Goal: Navigation & Orientation: Find specific page/section

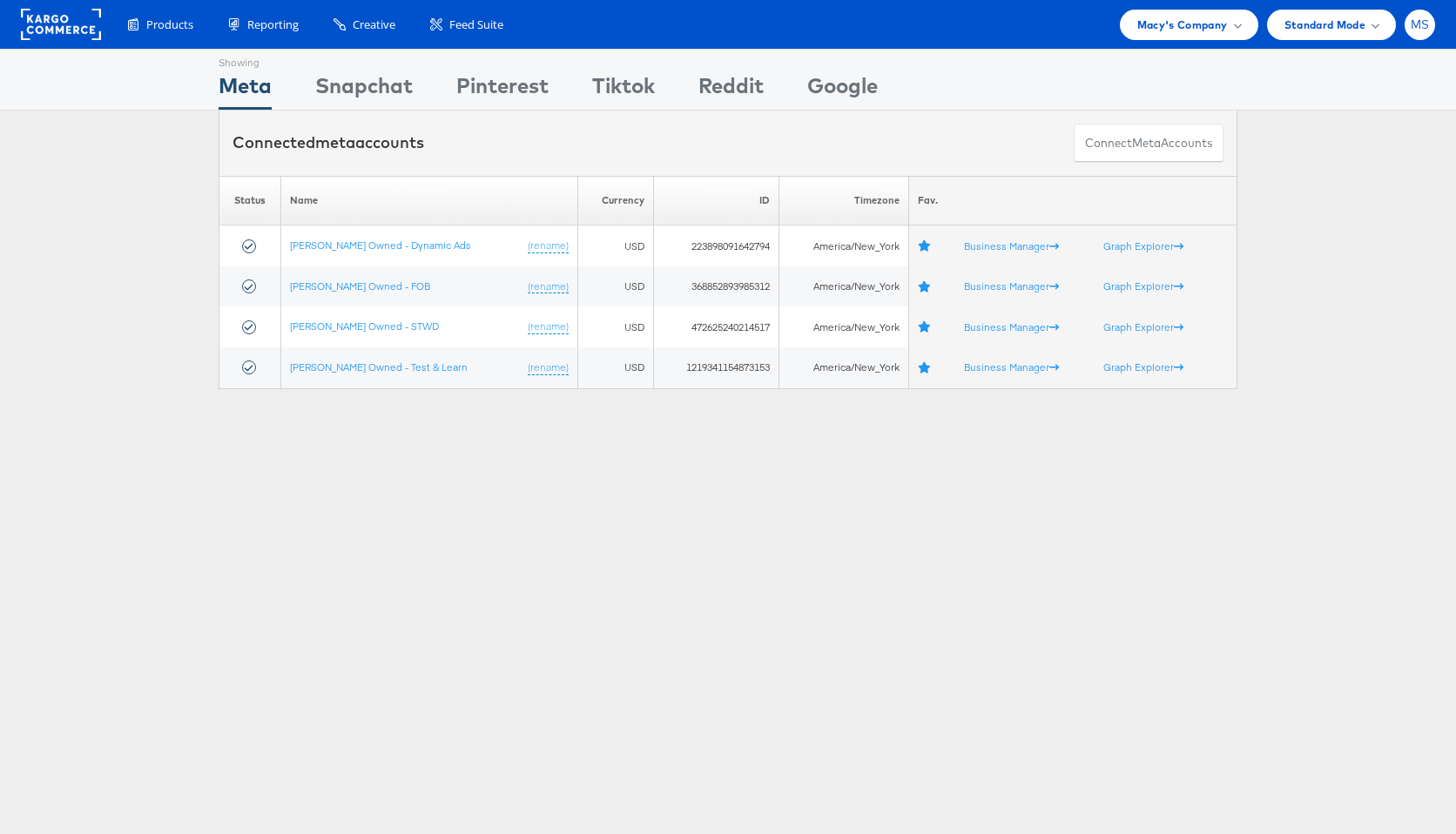
click at [1420, 27] on span "MS" at bounding box center [1420, 25] width 19 height 11
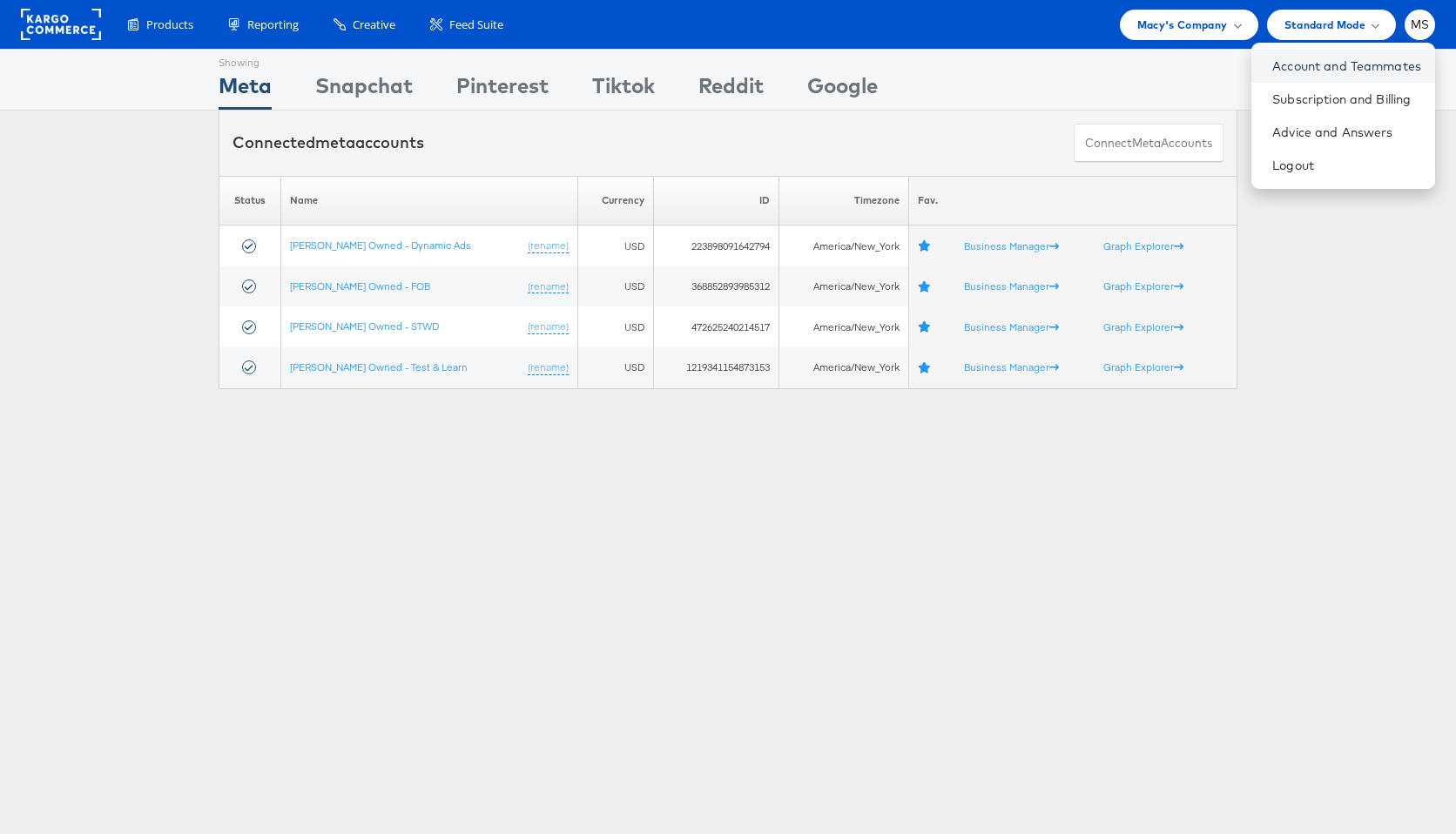
click at [1361, 68] on link "Account and Teammates" at bounding box center [1347, 66] width 149 height 17
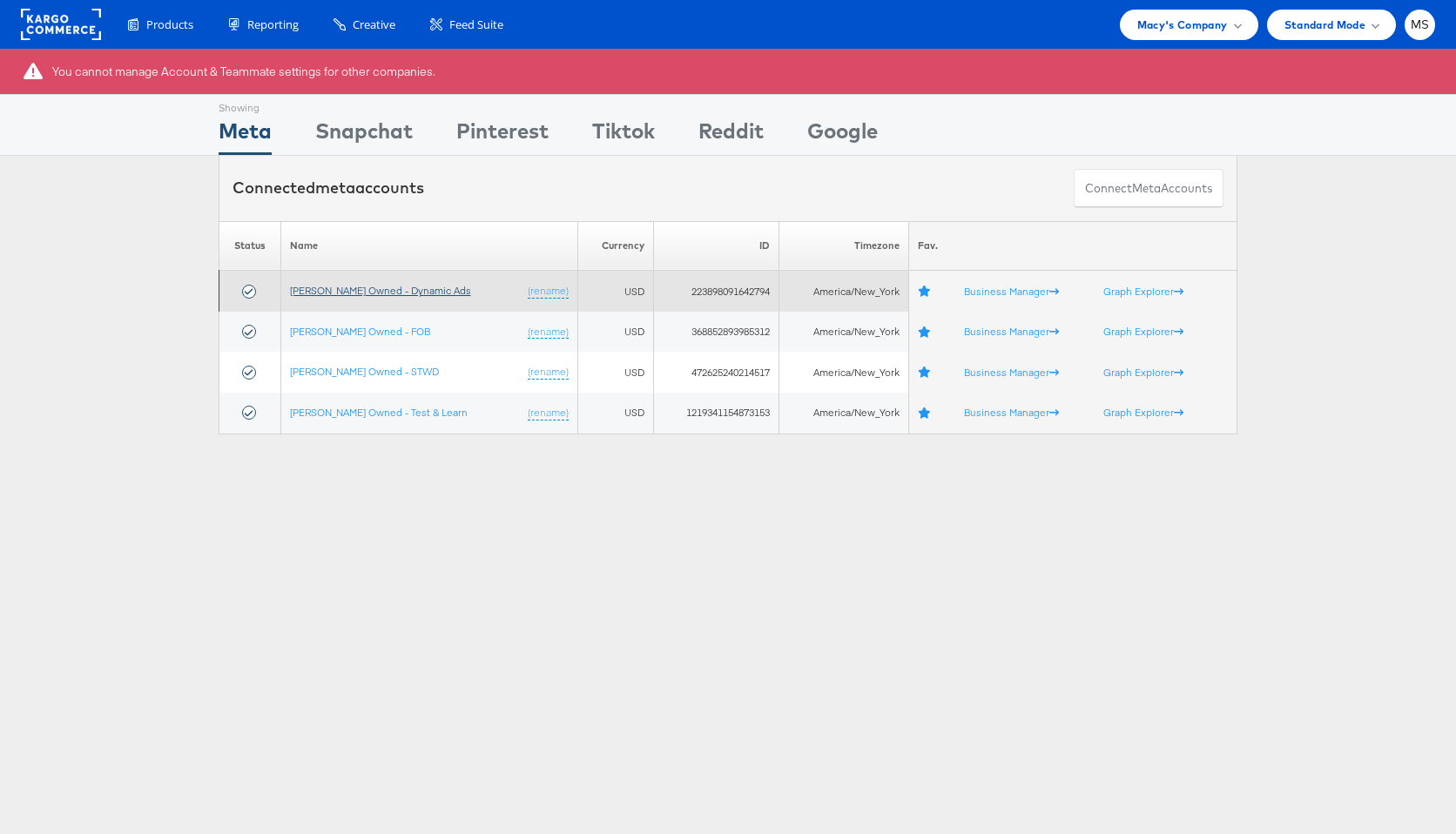
click at [396, 291] on link "[PERSON_NAME] Owned - Dynamic Ads" at bounding box center [381, 291] width 182 height 13
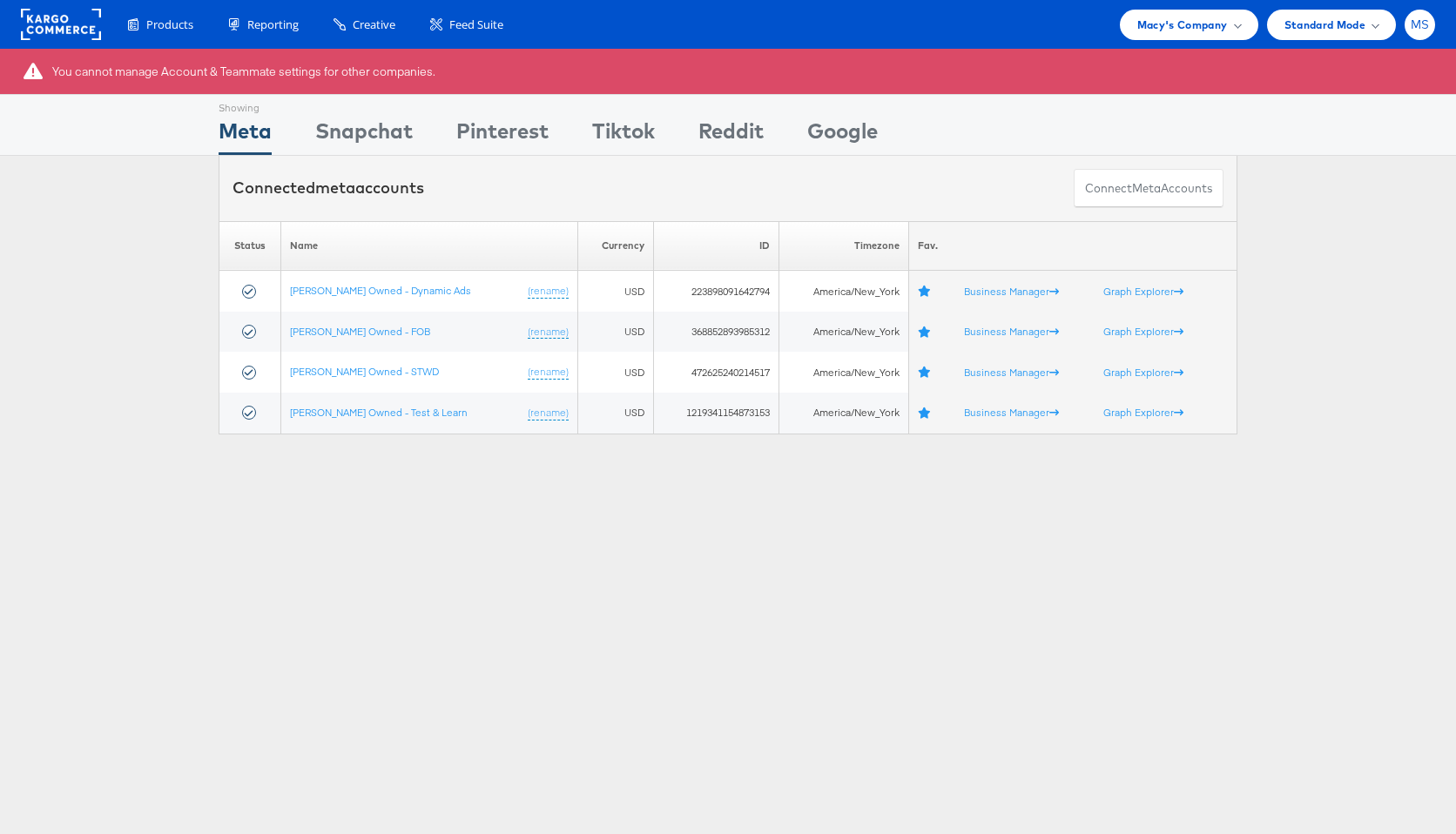
click at [1423, 28] on span "MS" at bounding box center [1420, 25] width 19 height 11
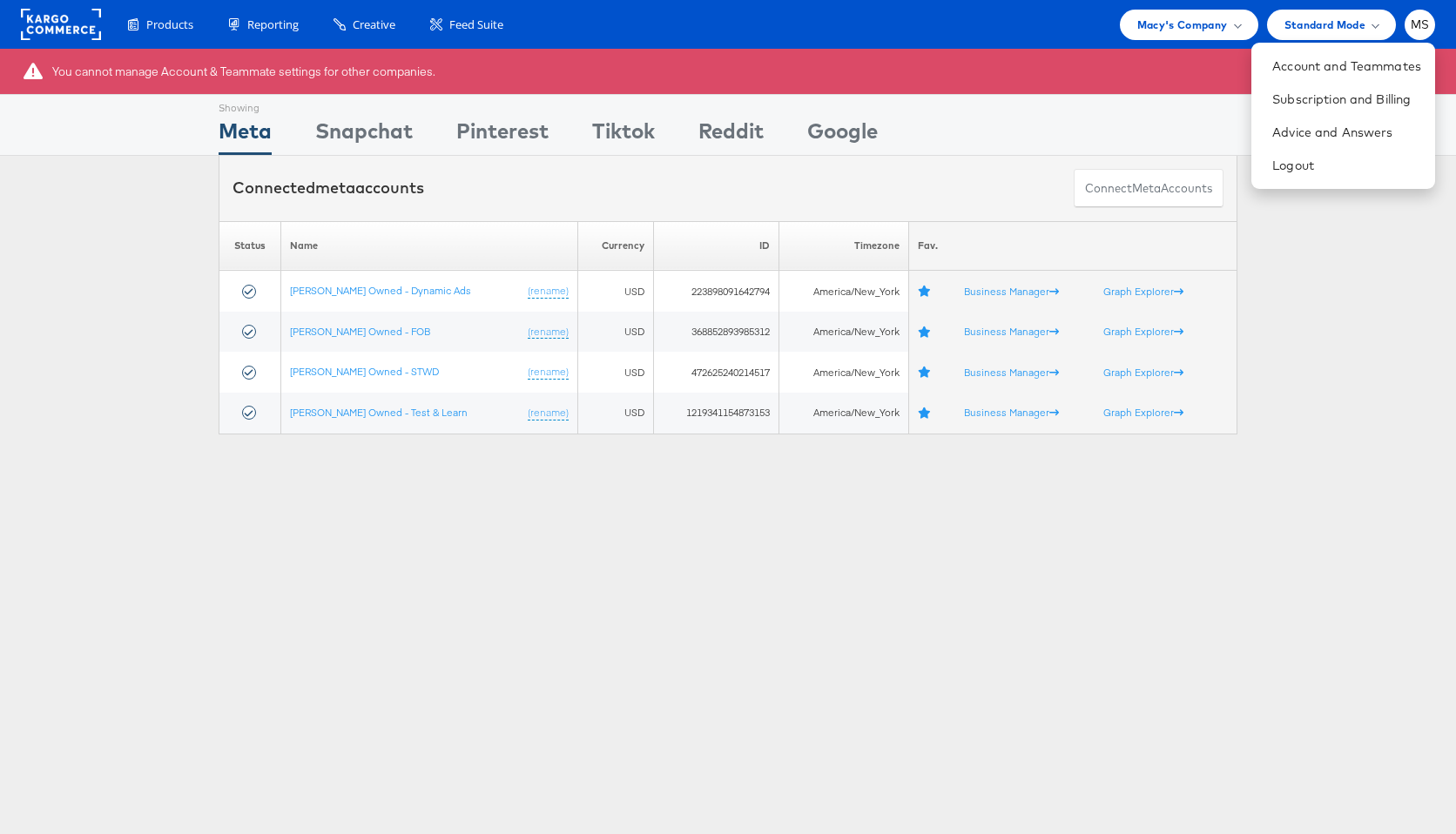
click at [1351, 290] on div "Please Wait Loading Accounts .... Status Name Currency ID Timezone Fav. [PERSON…" at bounding box center [728, 327] width 1456 height 214
